Goal: Transaction & Acquisition: Obtain resource

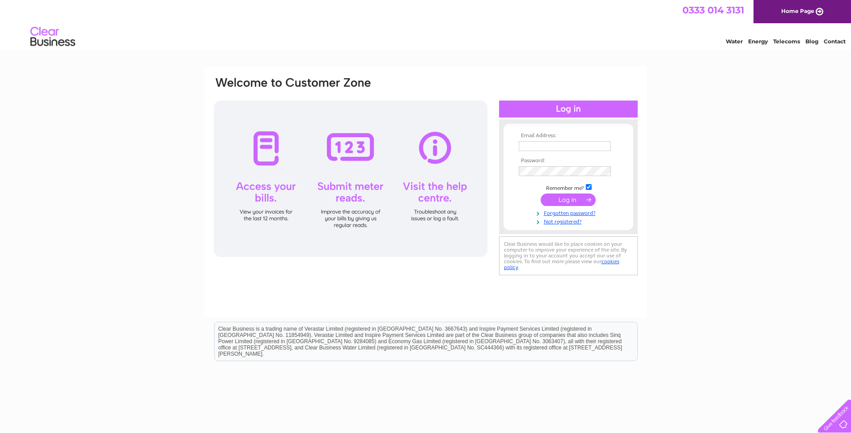
type input "derek@dmconstructionservices.co.uk"
click at [568, 198] on input "submit" at bounding box center [568, 200] width 55 height 13
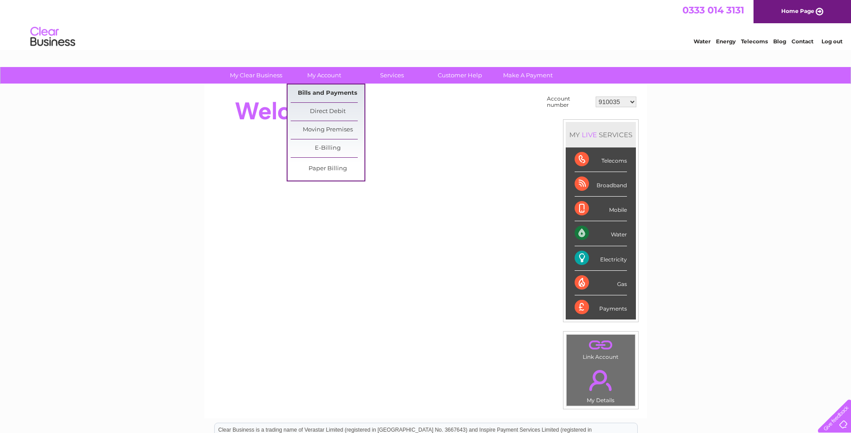
click at [325, 91] on link "Bills and Payments" at bounding box center [328, 94] width 74 height 18
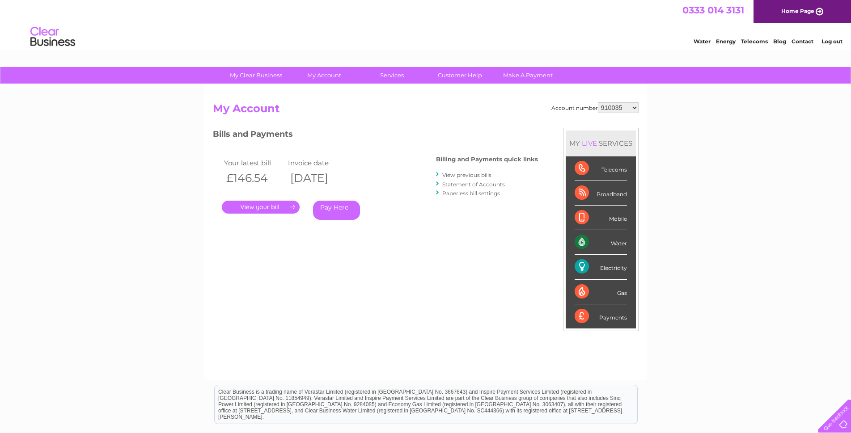
click at [625, 110] on select "910035 964350 30272906" at bounding box center [618, 107] width 41 height 11
select select "964350"
click at [598, 102] on select "910035 964350 30272906" at bounding box center [618, 107] width 41 height 11
click at [270, 205] on link "." at bounding box center [261, 207] width 78 height 13
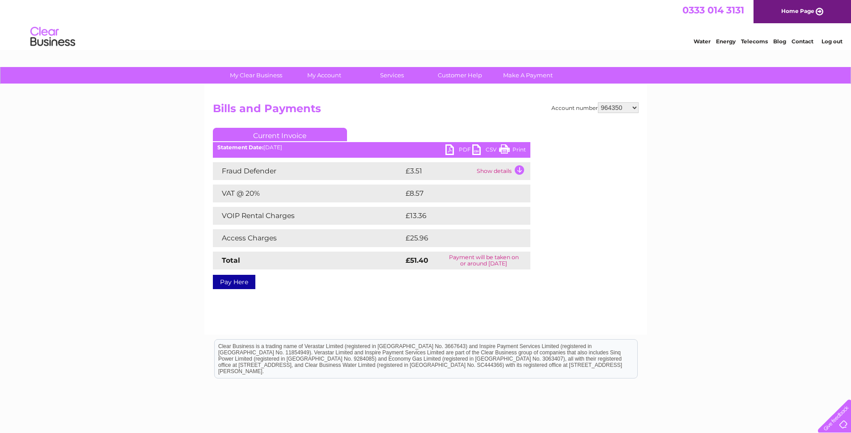
click at [446, 149] on link "PDF" at bounding box center [459, 150] width 27 height 13
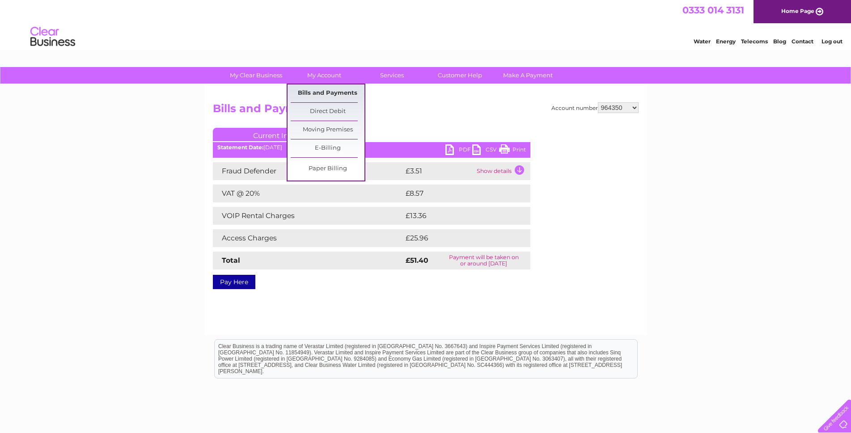
click at [329, 90] on link "Bills and Payments" at bounding box center [328, 94] width 74 height 18
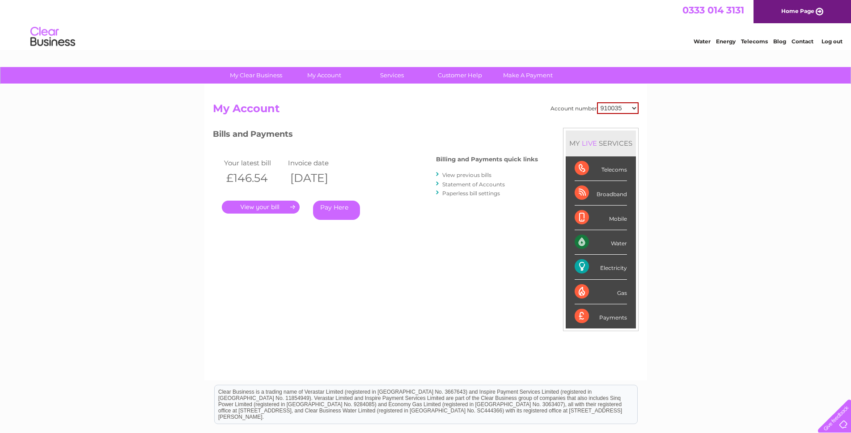
click at [479, 176] on link "View previous bills" at bounding box center [466, 175] width 49 height 7
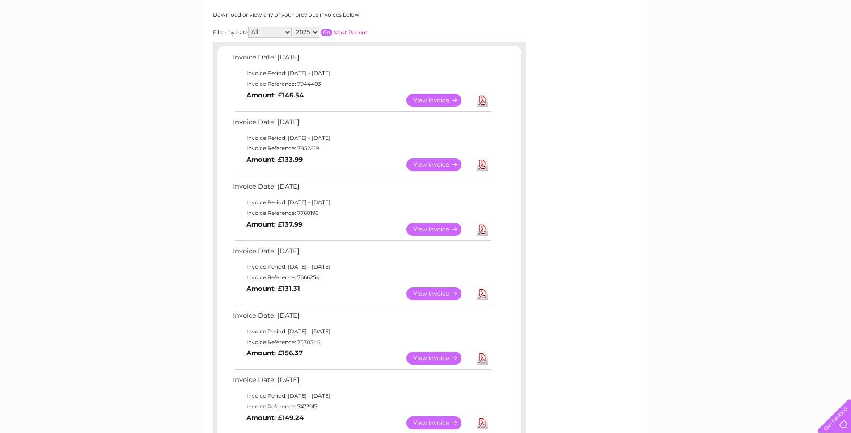
scroll to position [45, 0]
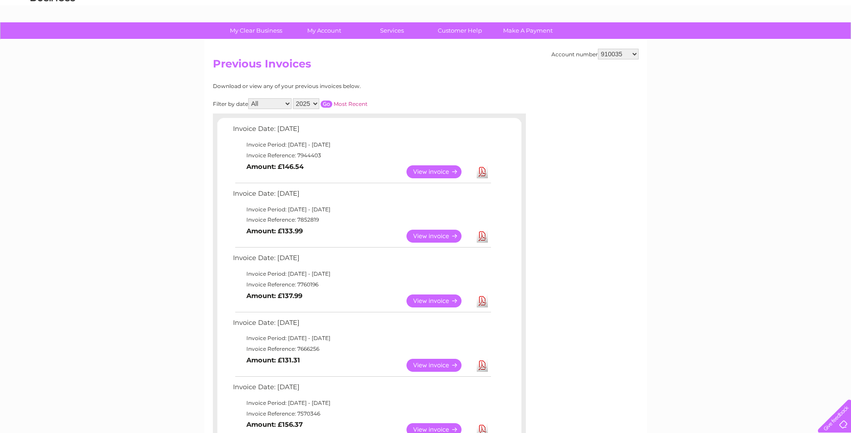
click at [632, 52] on select "910035 964350 30272906" at bounding box center [618, 54] width 41 height 11
select select "964350"
click at [598, 49] on select "910035 964350 30272906" at bounding box center [618, 54] width 41 height 11
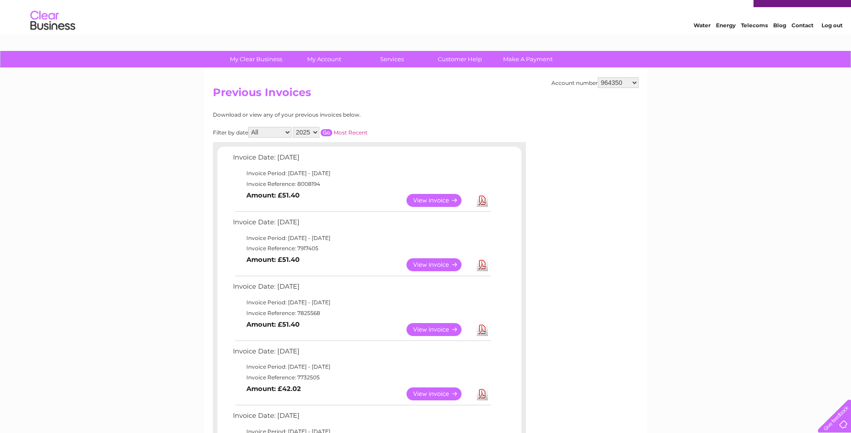
scroll to position [45, 0]
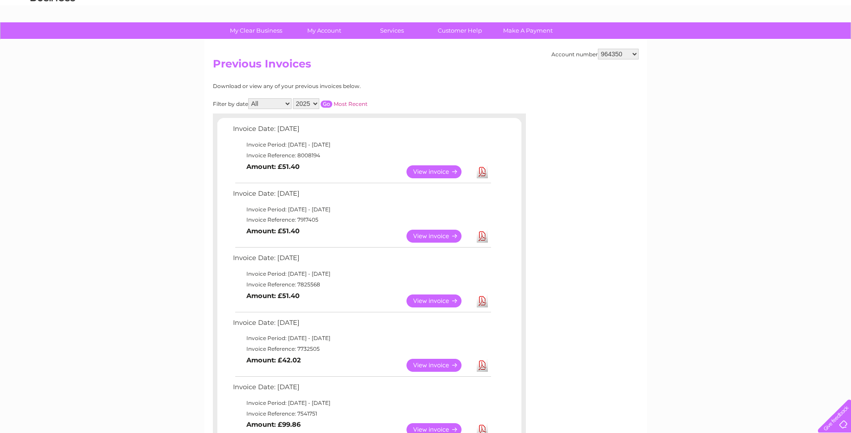
click at [437, 235] on link "View" at bounding box center [440, 236] width 66 height 13
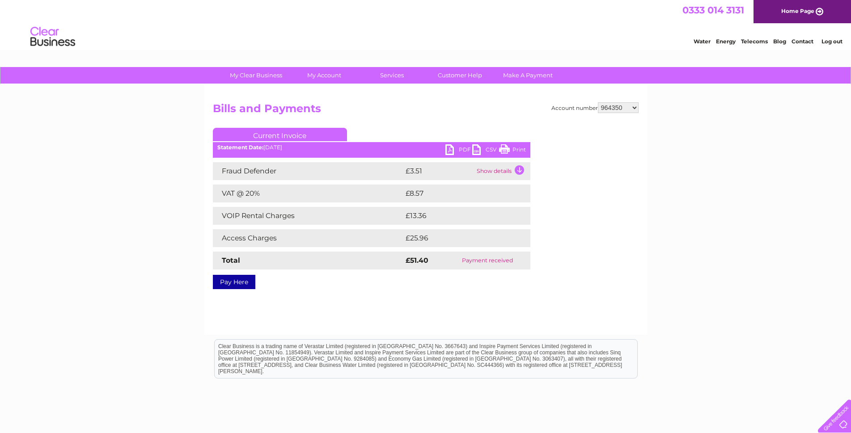
click at [456, 149] on link "PDF" at bounding box center [459, 150] width 27 height 13
